Goal: Information Seeking & Learning: Find specific fact

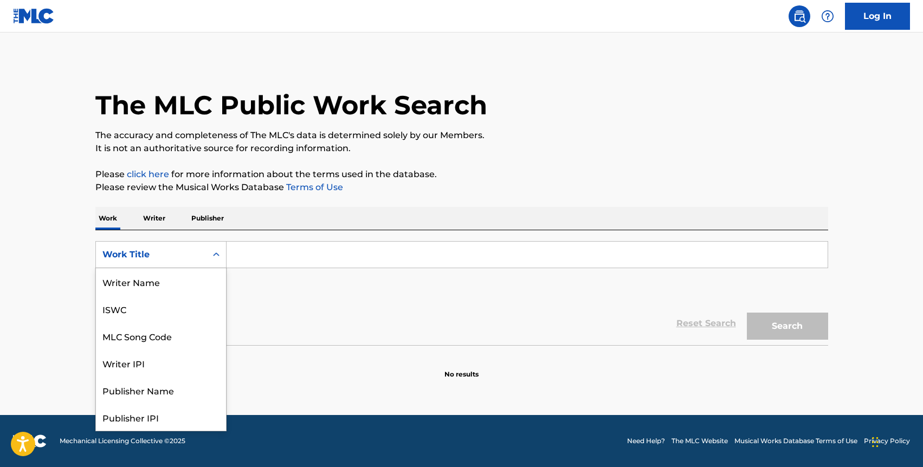
click at [202, 255] on div "Work Title" at bounding box center [151, 254] width 111 height 21
click at [173, 277] on div "MLC Song Code" at bounding box center [161, 281] width 130 height 27
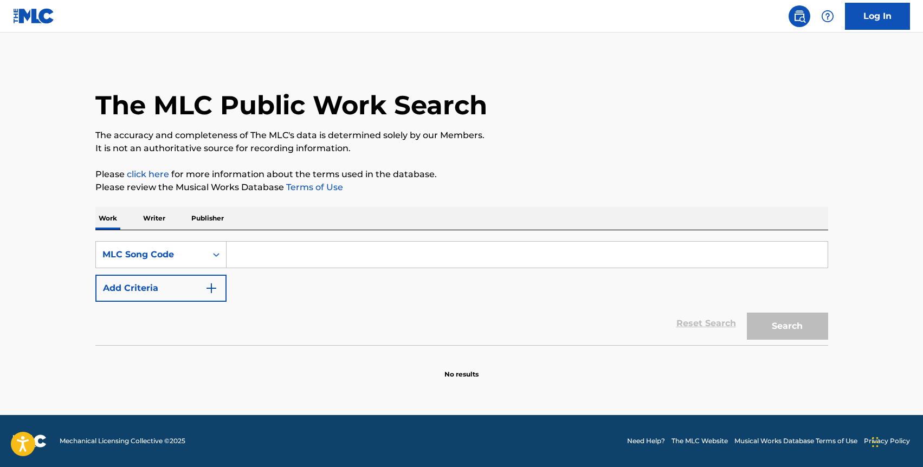
click at [257, 256] on input "Search Form" at bounding box center [527, 255] width 601 height 26
paste input "930964432"
type input "930964432"
click at [189, 249] on div "MLC Song Code" at bounding box center [151, 254] width 98 height 13
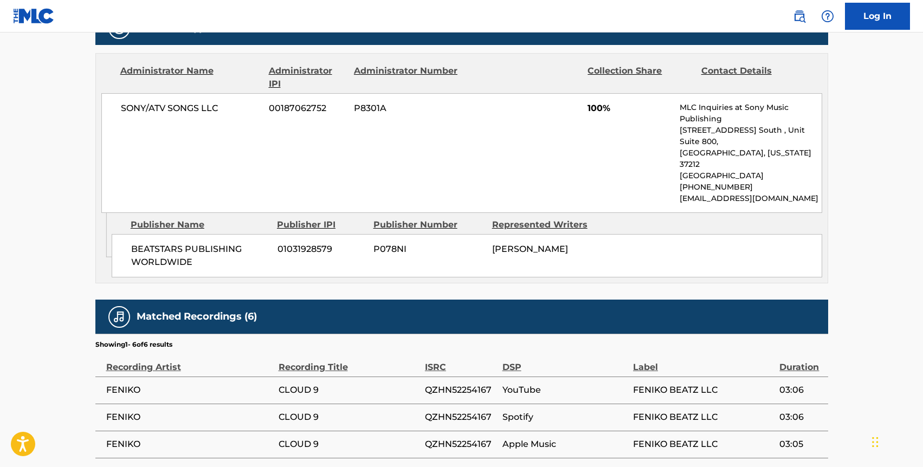
scroll to position [495, 0]
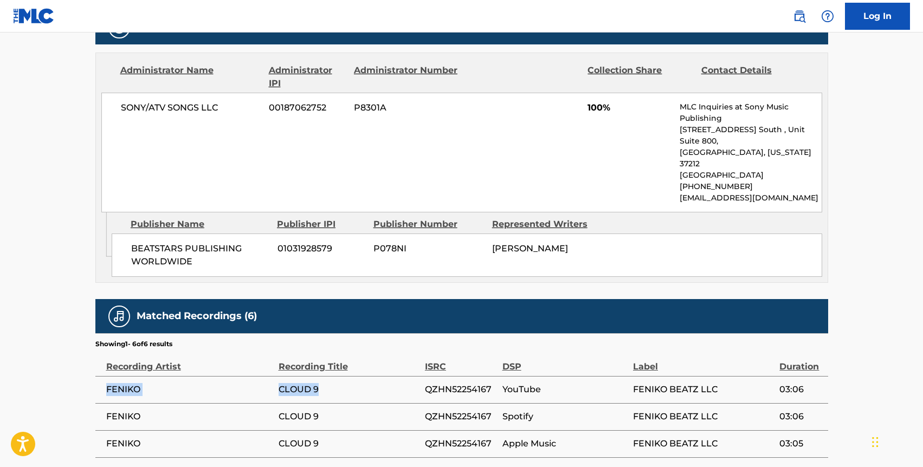
drag, startPoint x: 320, startPoint y: 366, endPoint x: 107, endPoint y: 360, distance: 213.1
click at [107, 376] on tr "FENIKO CLOUD 9 QZHN52254167 YouTube FENIKO BEATZ LLC 03:06" at bounding box center [461, 389] width 733 height 27
copy tr "FENIKO CLOUD 9"
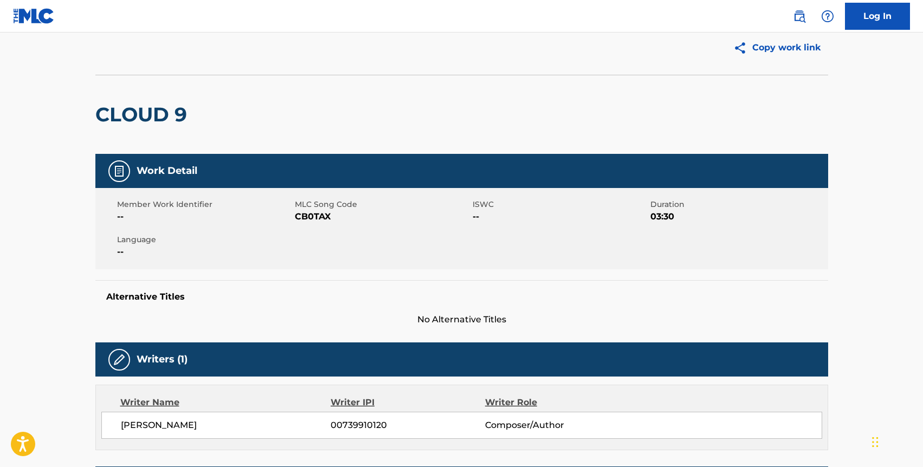
scroll to position [0, 0]
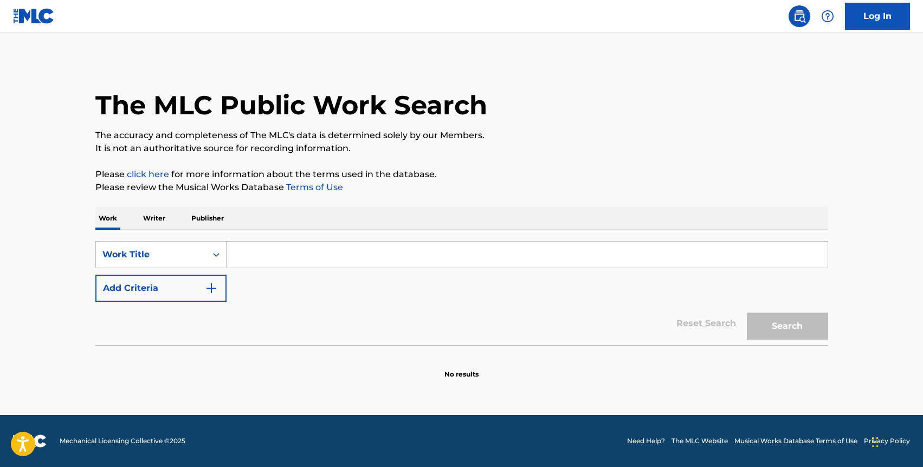
click at [253, 249] on input "Search Form" at bounding box center [527, 255] width 601 height 26
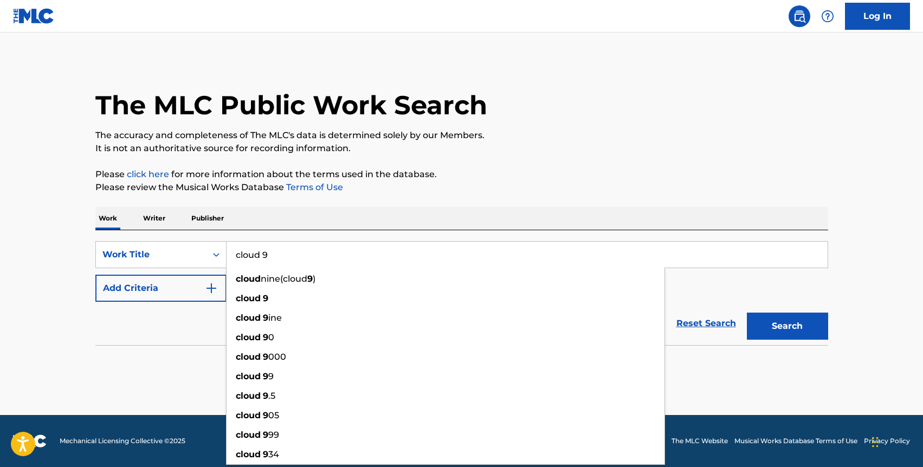
type input "cloud 9"
click at [208, 236] on div "SearchWithCriteria9e3eec17-4fff-4073-872f-705c97366a14 Work Title cloud 9 cloud…" at bounding box center [461, 287] width 733 height 115
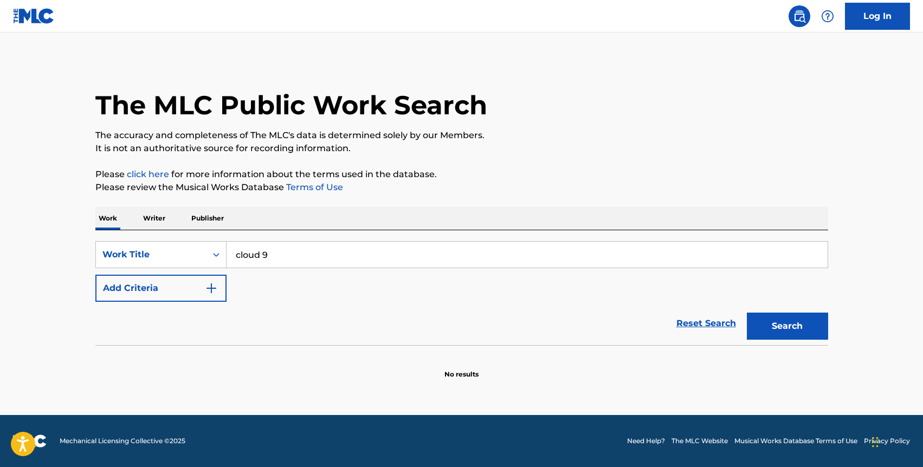
click at [188, 298] on button "Add Criteria" at bounding box center [160, 288] width 131 height 27
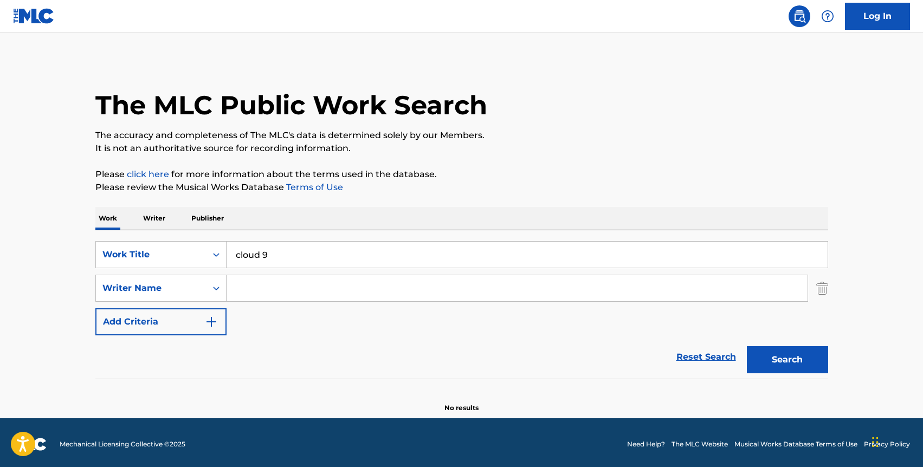
click at [252, 289] on input "Search Form" at bounding box center [517, 288] width 581 height 26
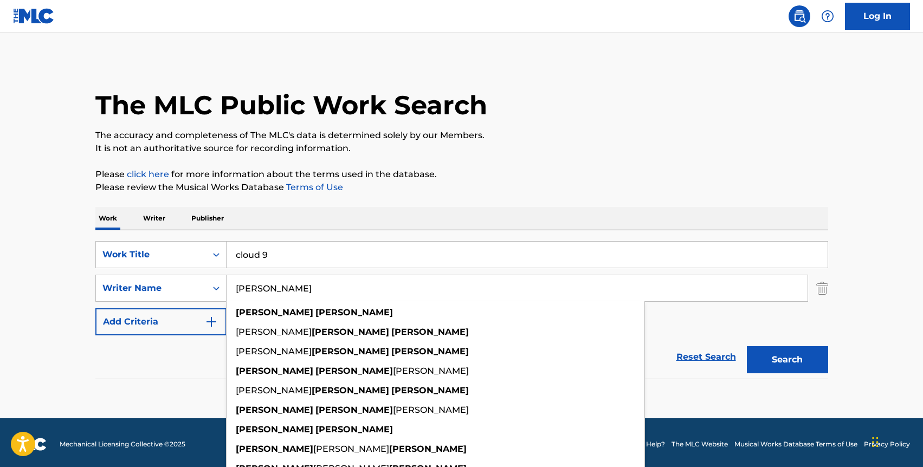
type input "christopher lopez"
click at [747, 346] on button "Search" at bounding box center [787, 359] width 81 height 27
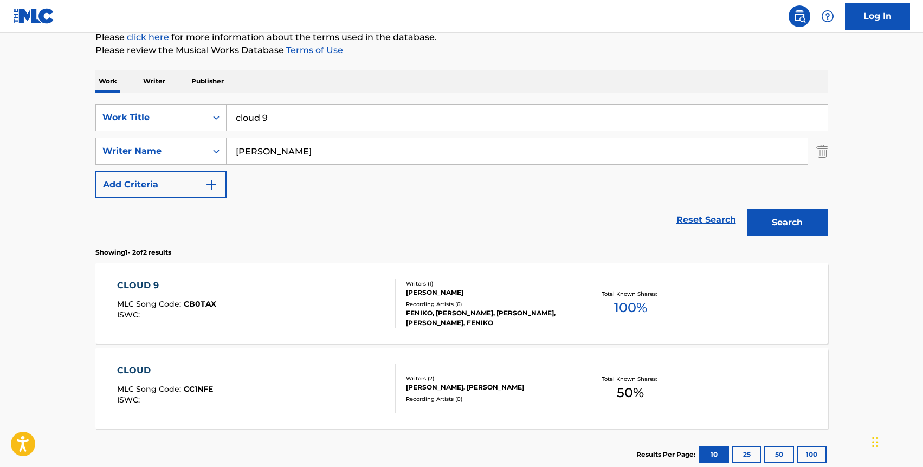
scroll to position [164, 0]
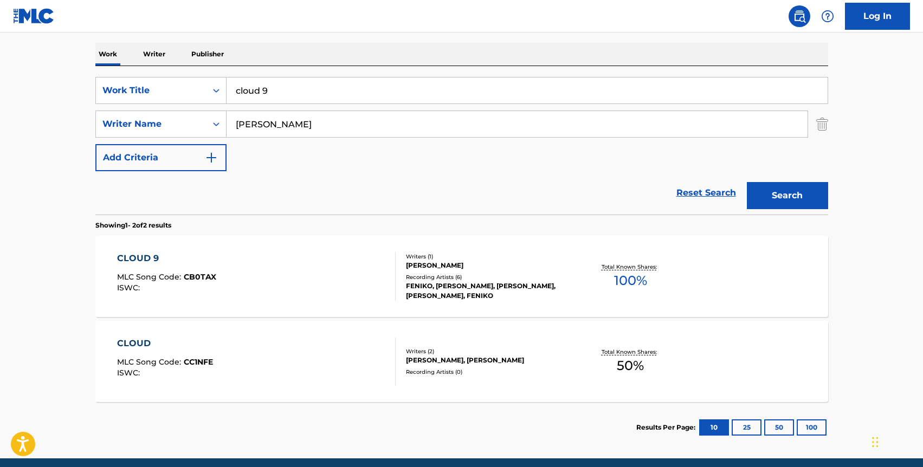
click at [202, 293] on div "CLOUD 9 MLC Song Code : CB0TAX ISWC :" at bounding box center [166, 276] width 99 height 49
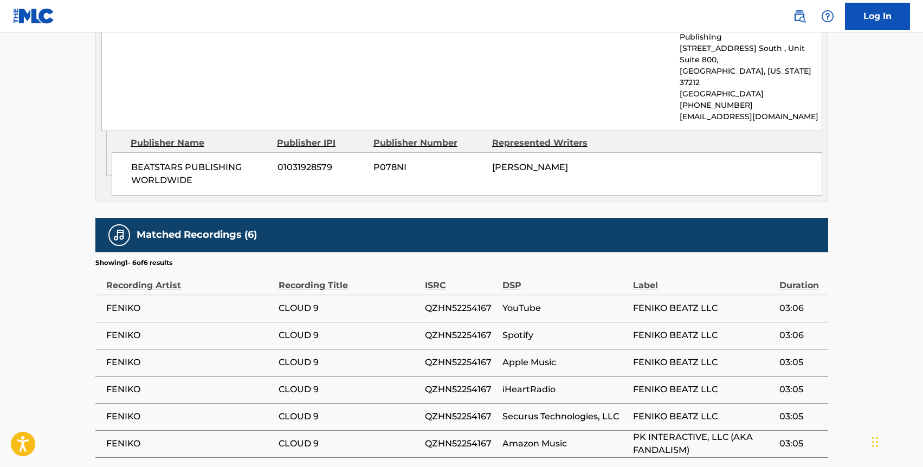
scroll to position [580, 0]
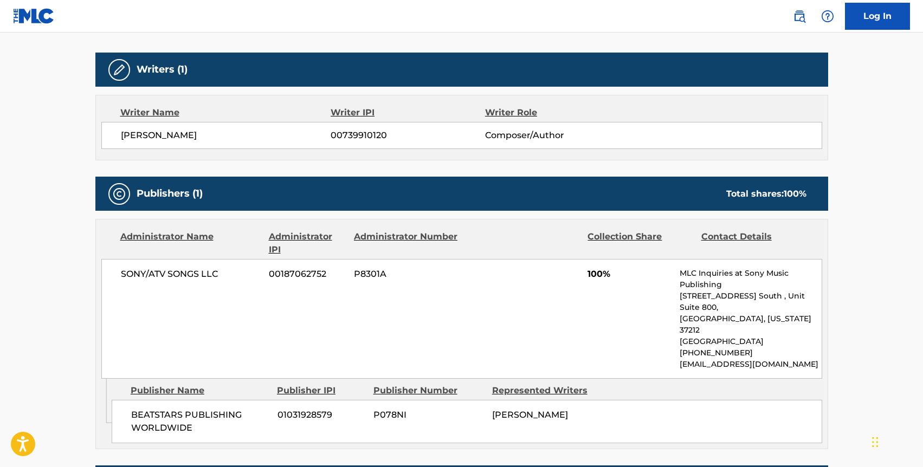
scroll to position [345, 0]
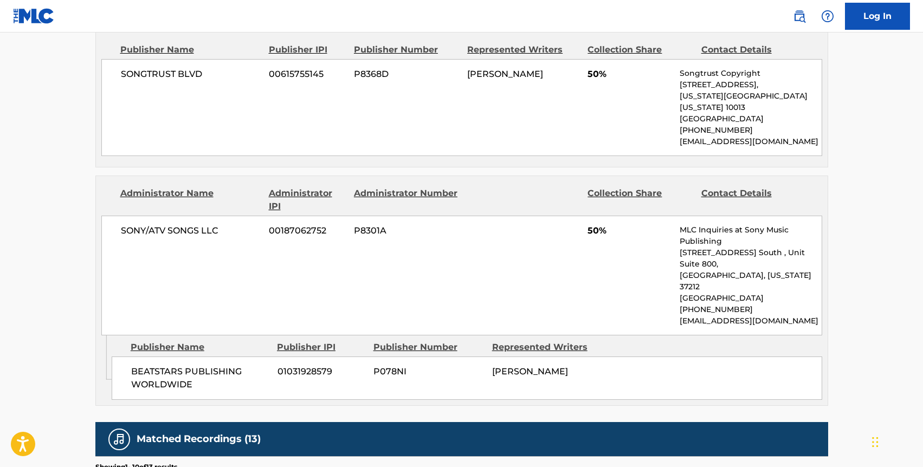
scroll to position [541, 0]
